Goal: Transaction & Acquisition: Subscribe to service/newsletter

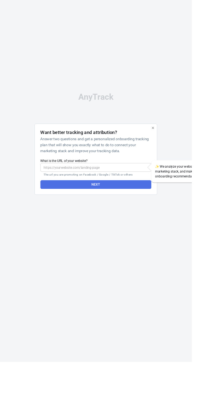
click at [129, 219] on button "Next" at bounding box center [111, 214] width 128 height 10
